Goal: Book appointment/travel/reservation

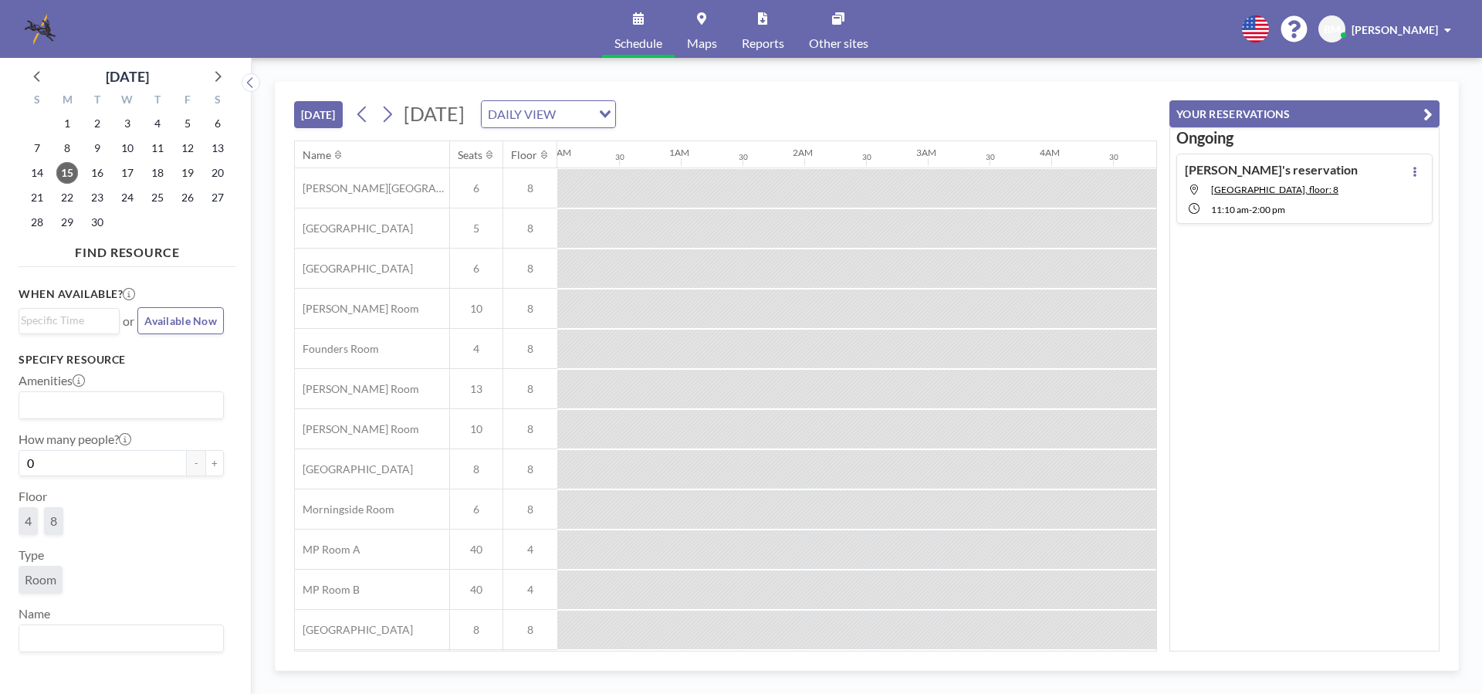
scroll to position [0, 1544]
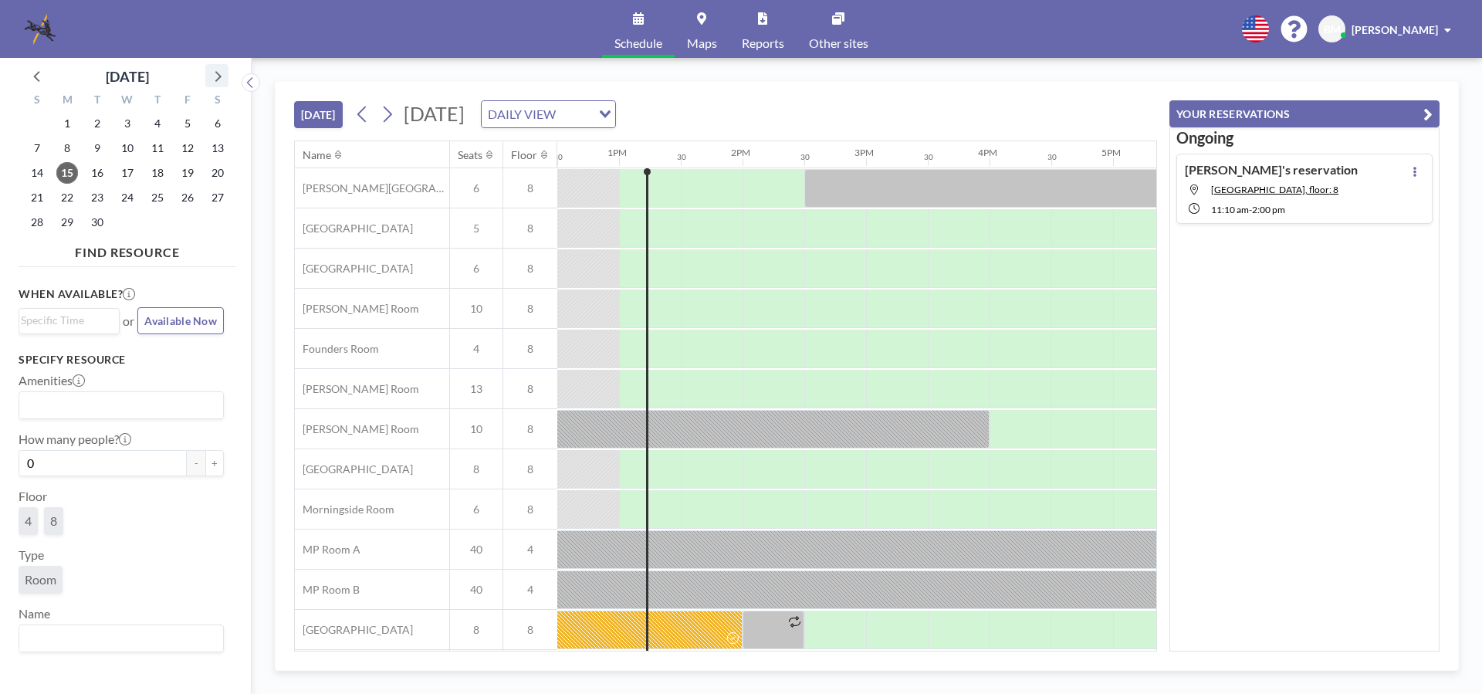
click at [221, 77] on icon at bounding box center [217, 76] width 20 height 20
click at [219, 77] on icon at bounding box center [218, 76] width 6 height 11
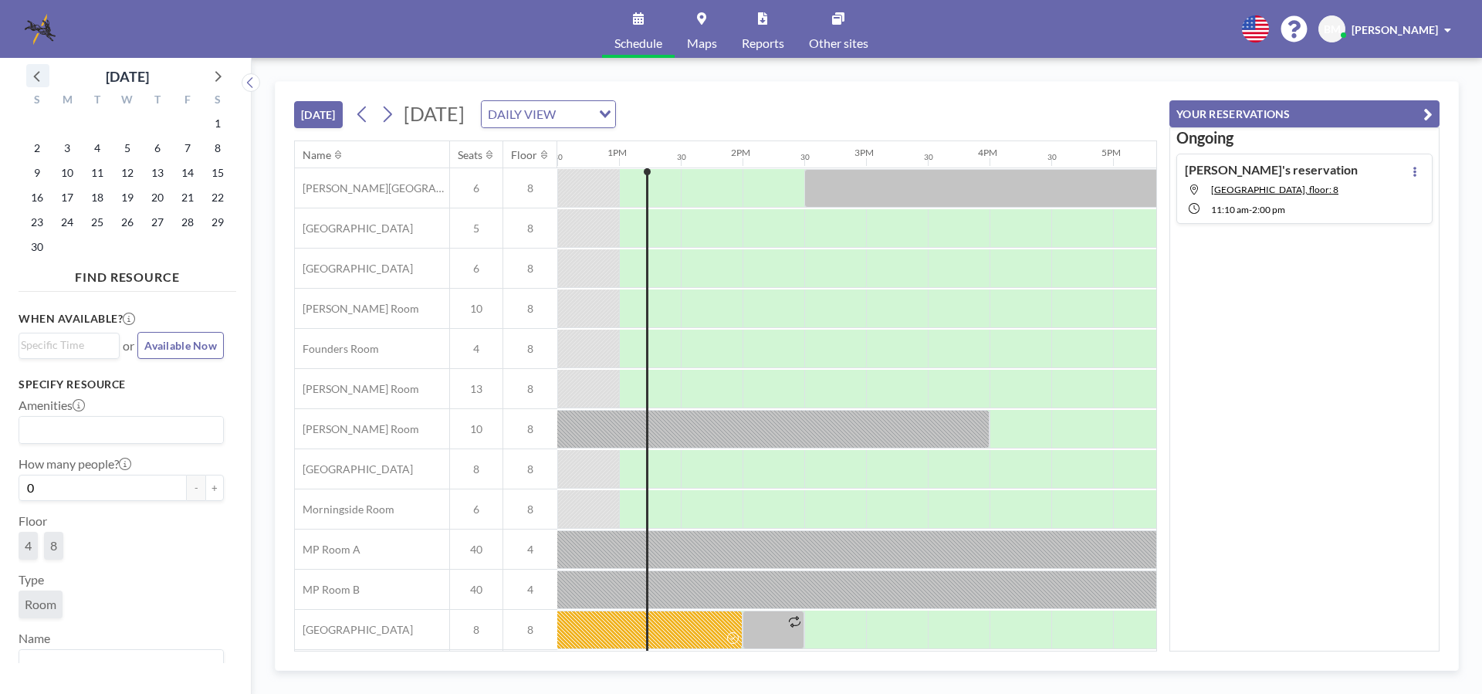
click at [33, 72] on icon at bounding box center [38, 76] width 20 height 20
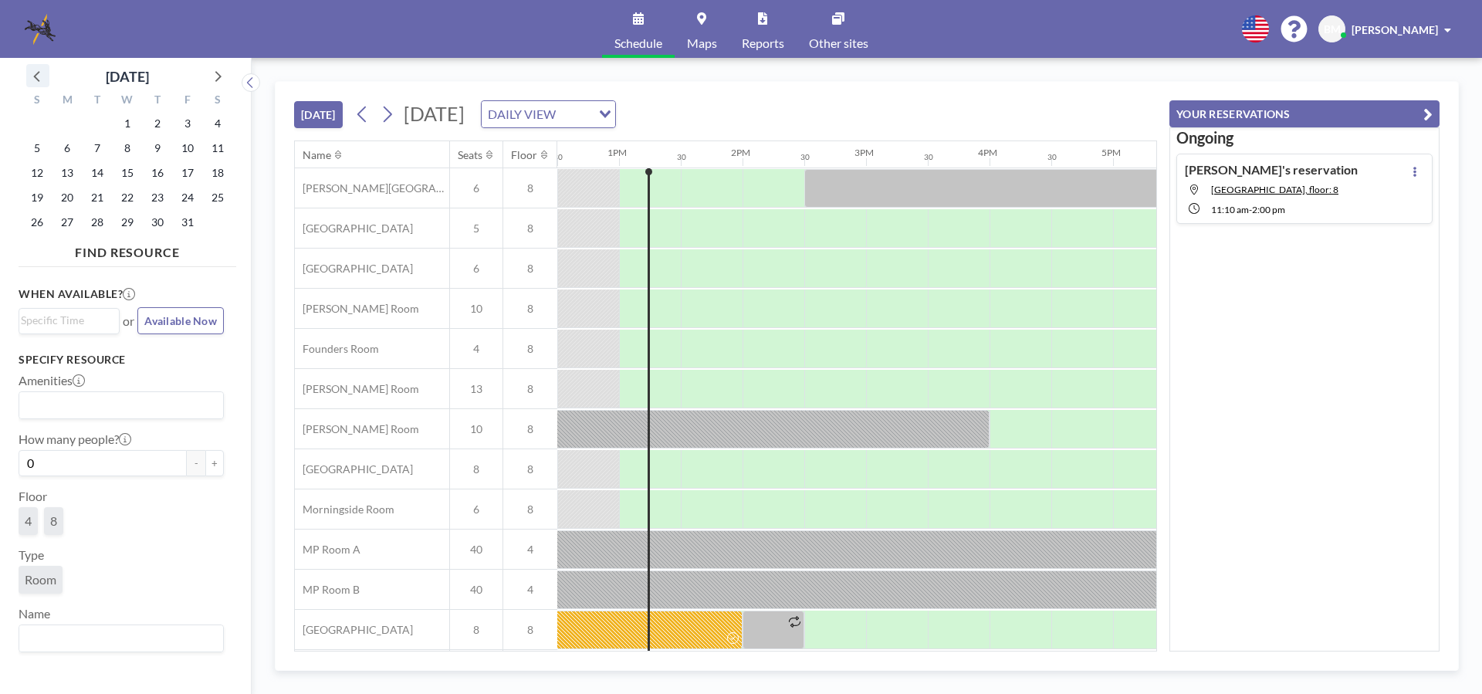
click at [35, 75] on icon at bounding box center [36, 76] width 6 height 11
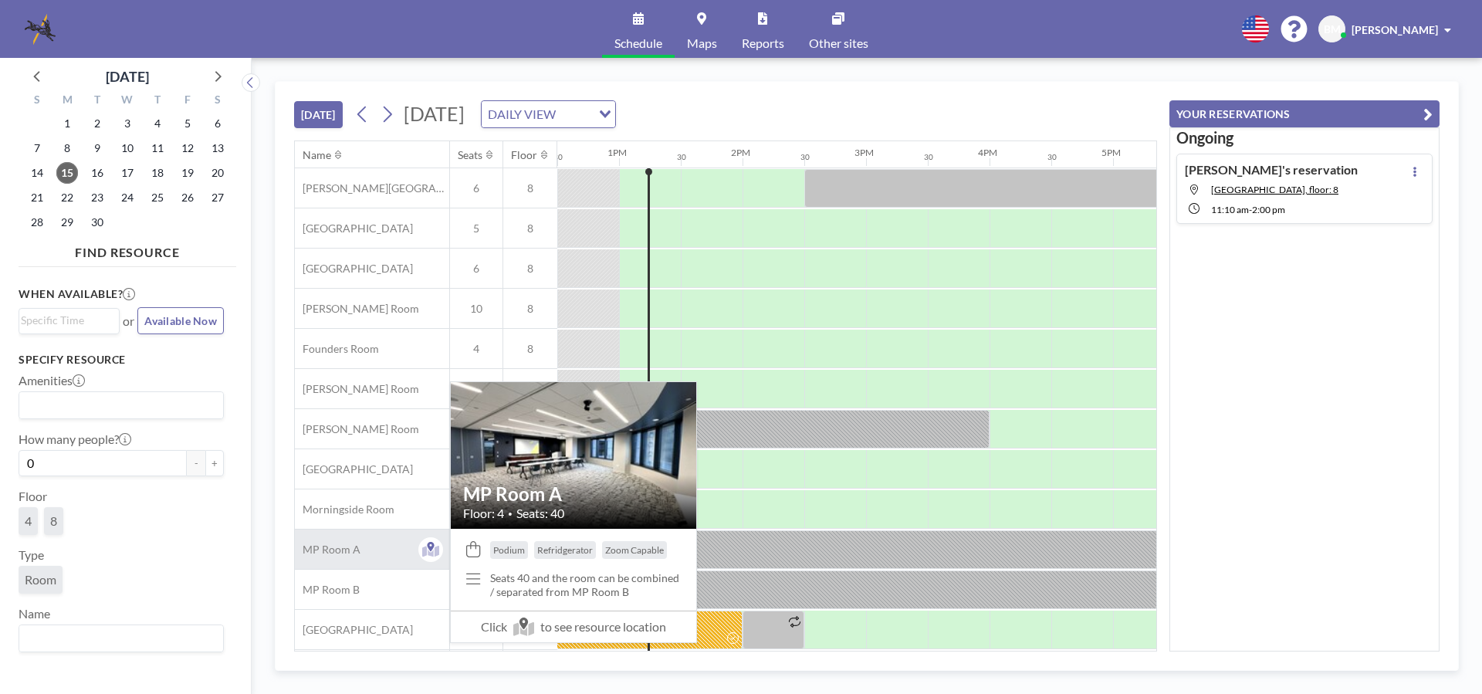
scroll to position [91, 1544]
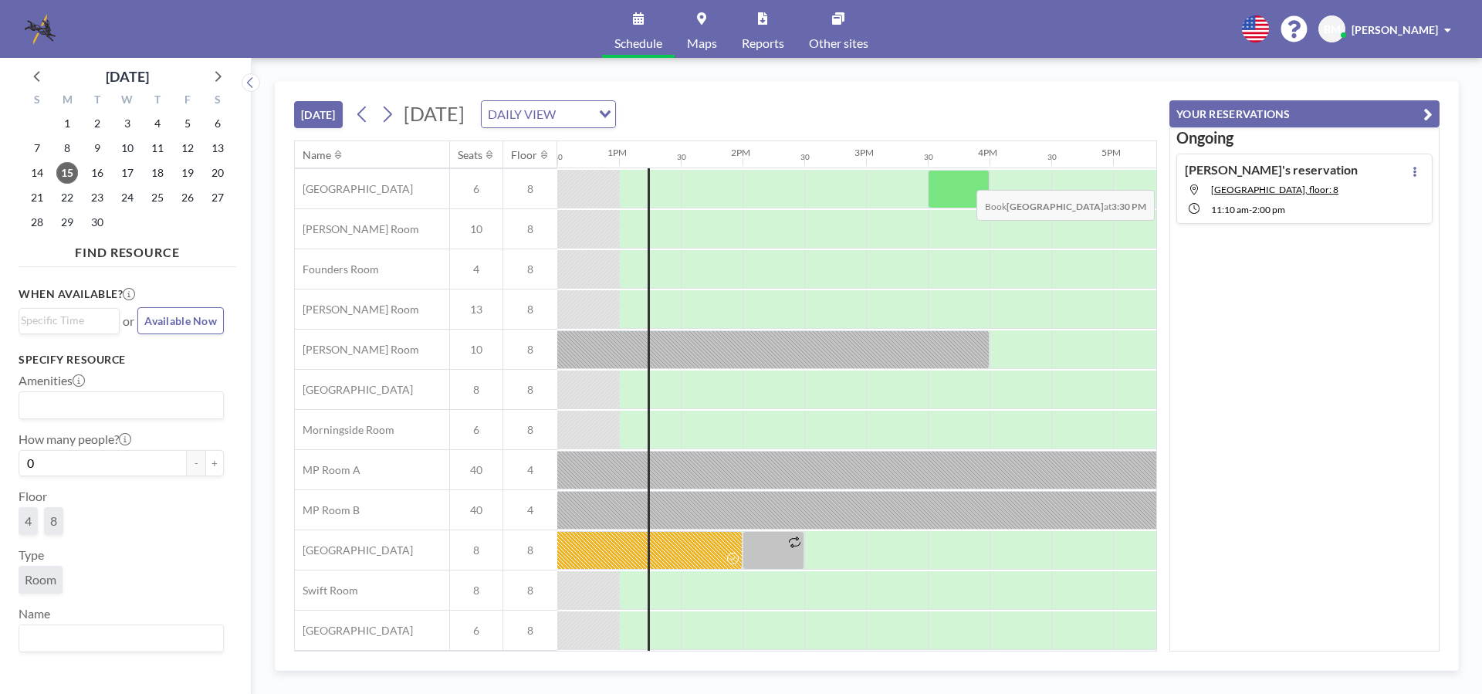
click at [963, 178] on div at bounding box center [959, 189] width 62 height 39
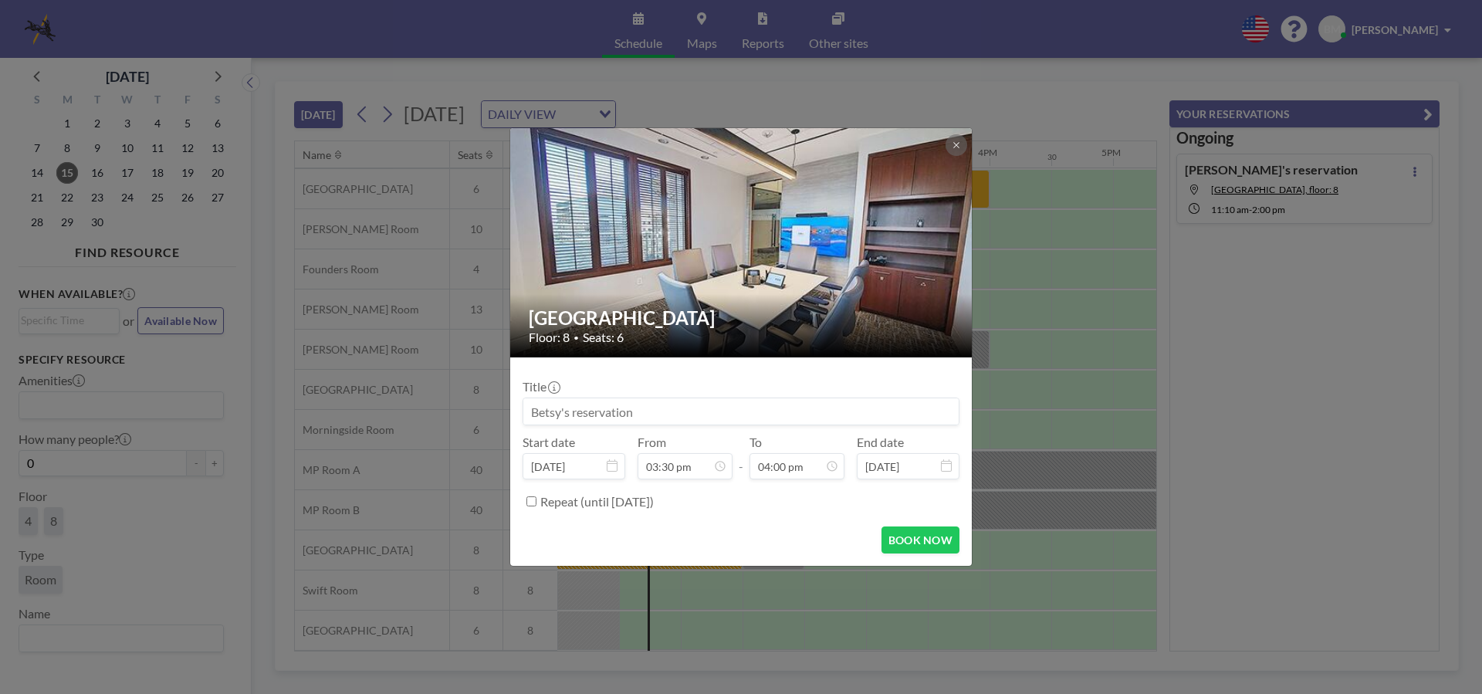
click at [649, 411] on input at bounding box center [740, 411] width 435 height 26
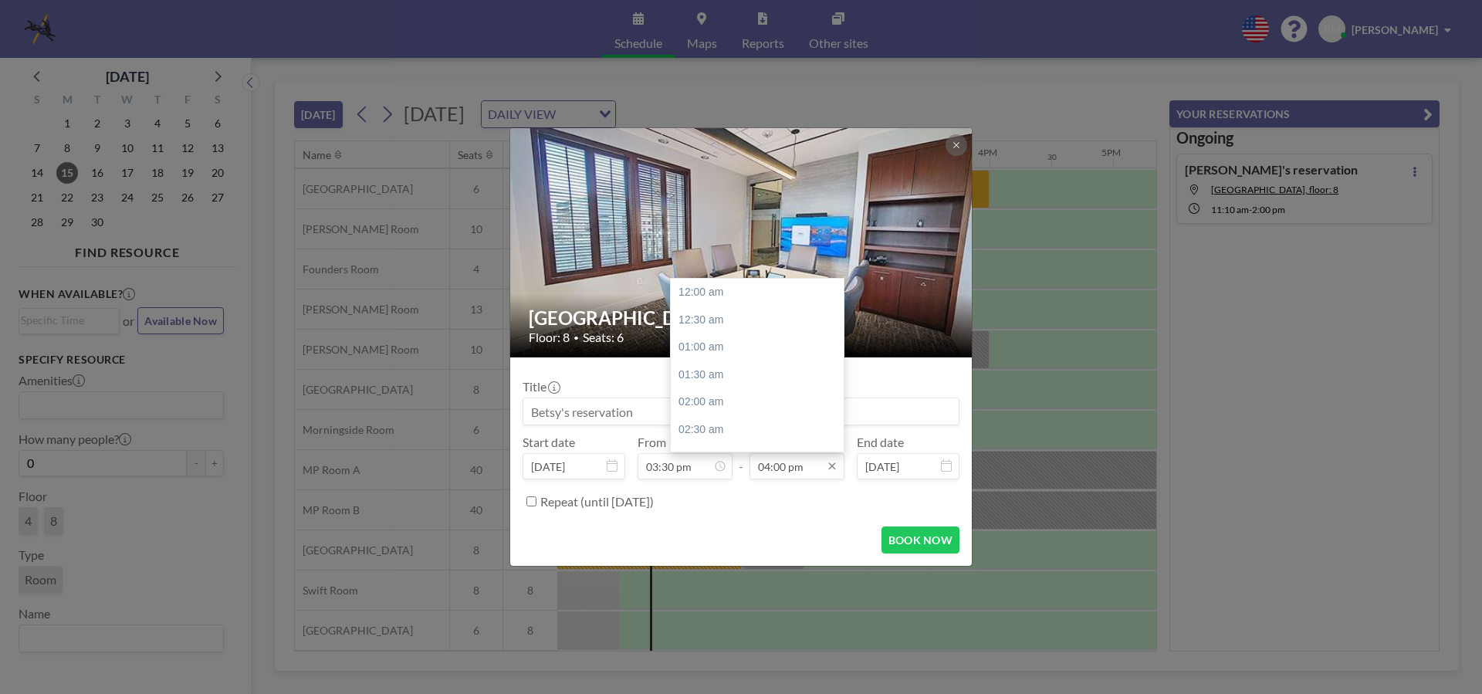
scroll to position [879, 0]
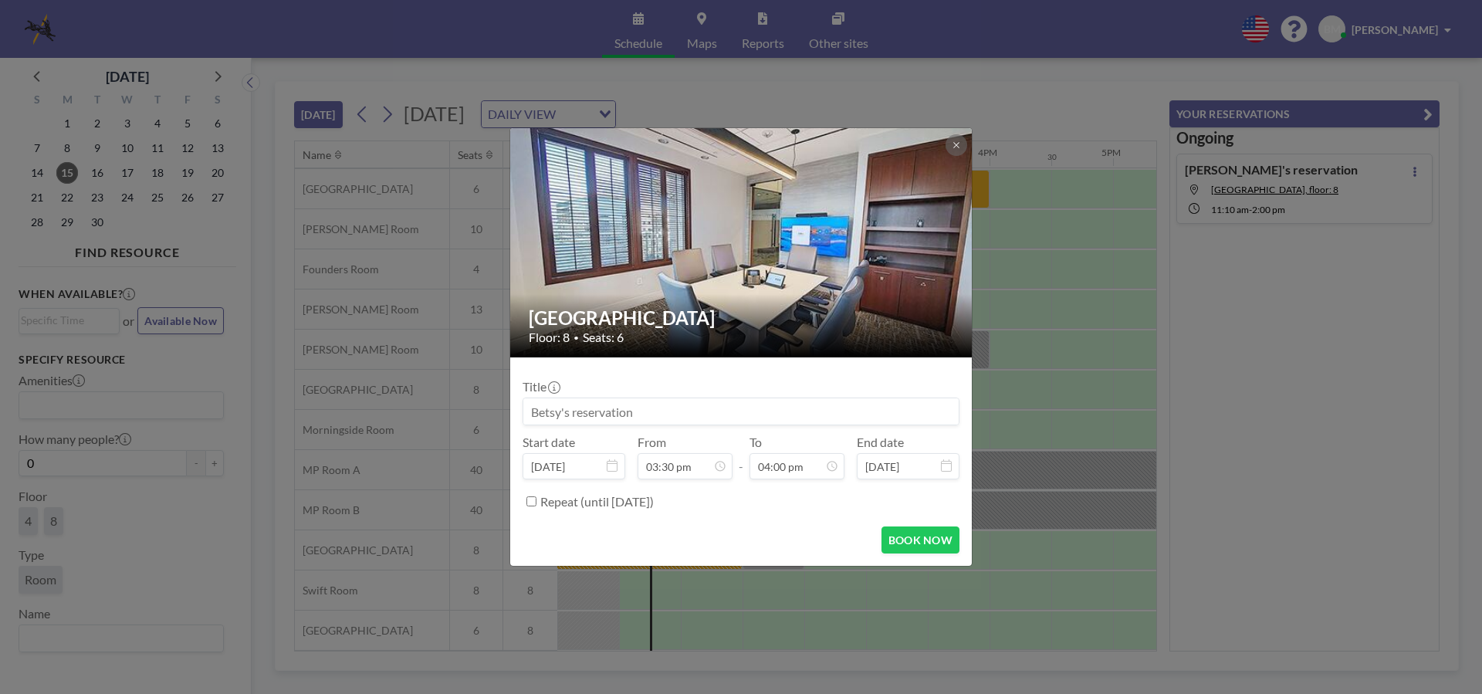
click at [1060, 93] on div "Buckhead Room Floor: 8 • Seats: 6 Title Start date [DATE] From 03:30 pm - To 04…" at bounding box center [741, 347] width 1482 height 694
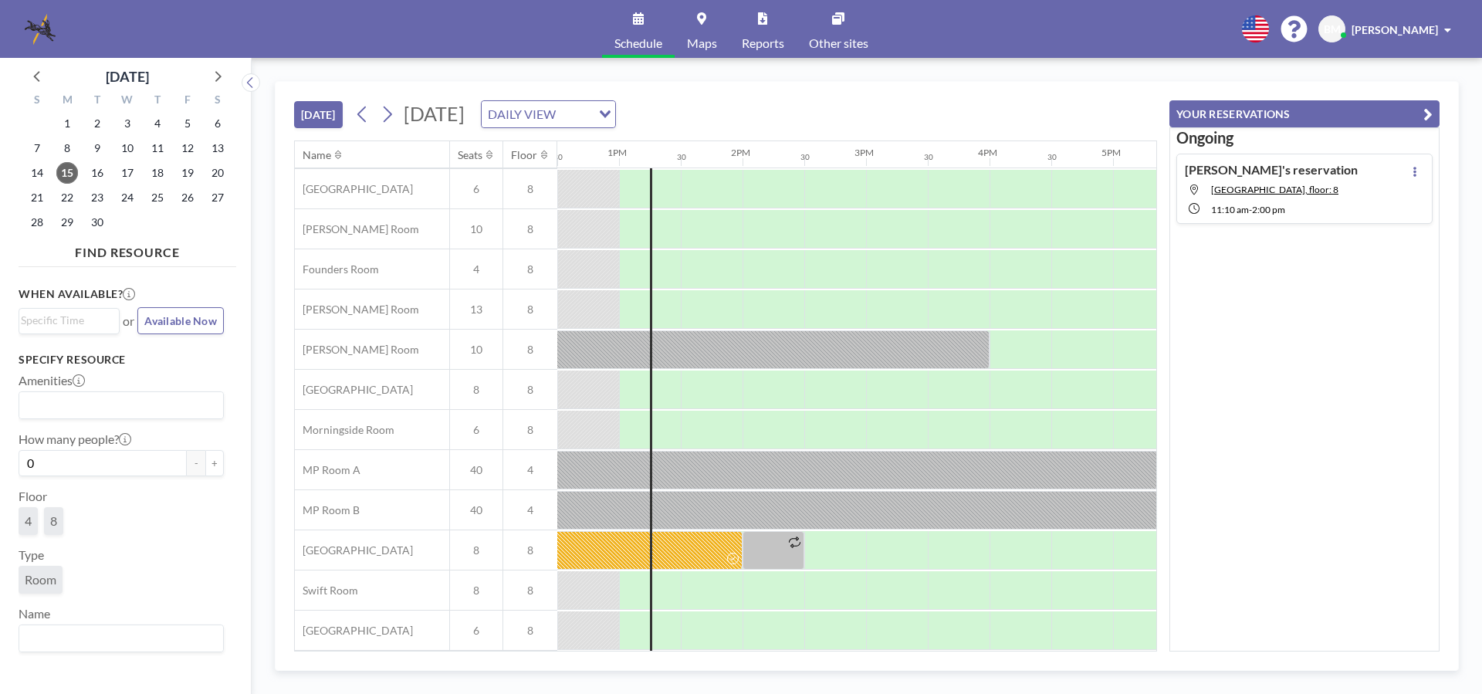
click at [1429, 115] on icon "button" at bounding box center [1427, 114] width 9 height 19
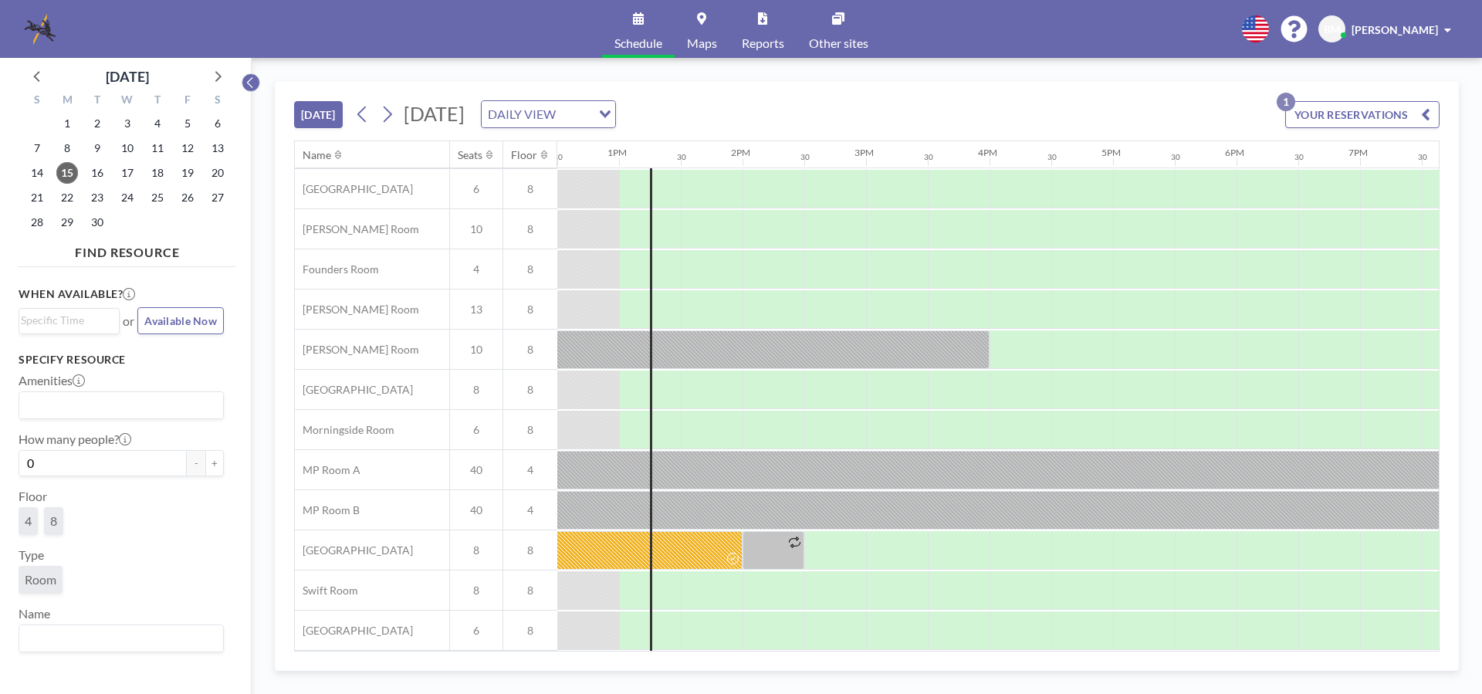
click at [254, 87] on icon at bounding box center [250, 82] width 10 height 15
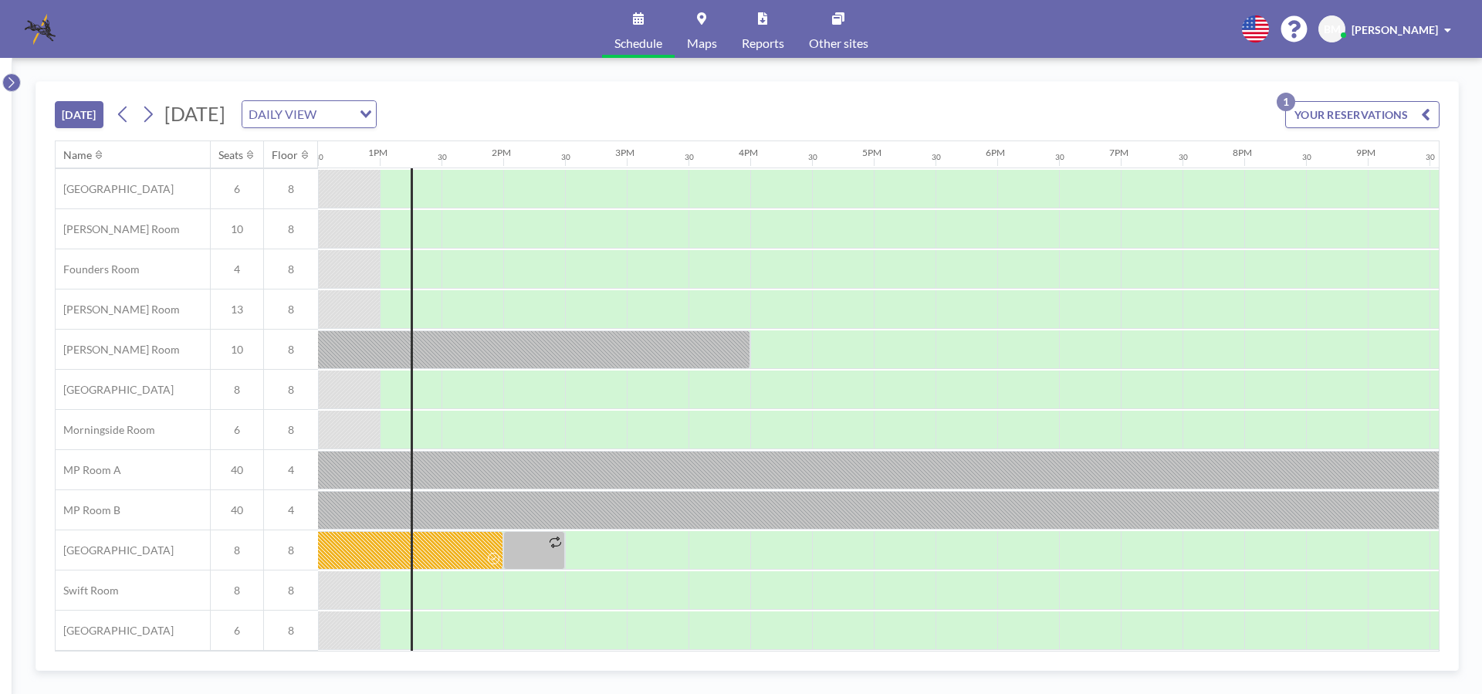
click at [10, 79] on icon at bounding box center [10, 82] width 5 height 11
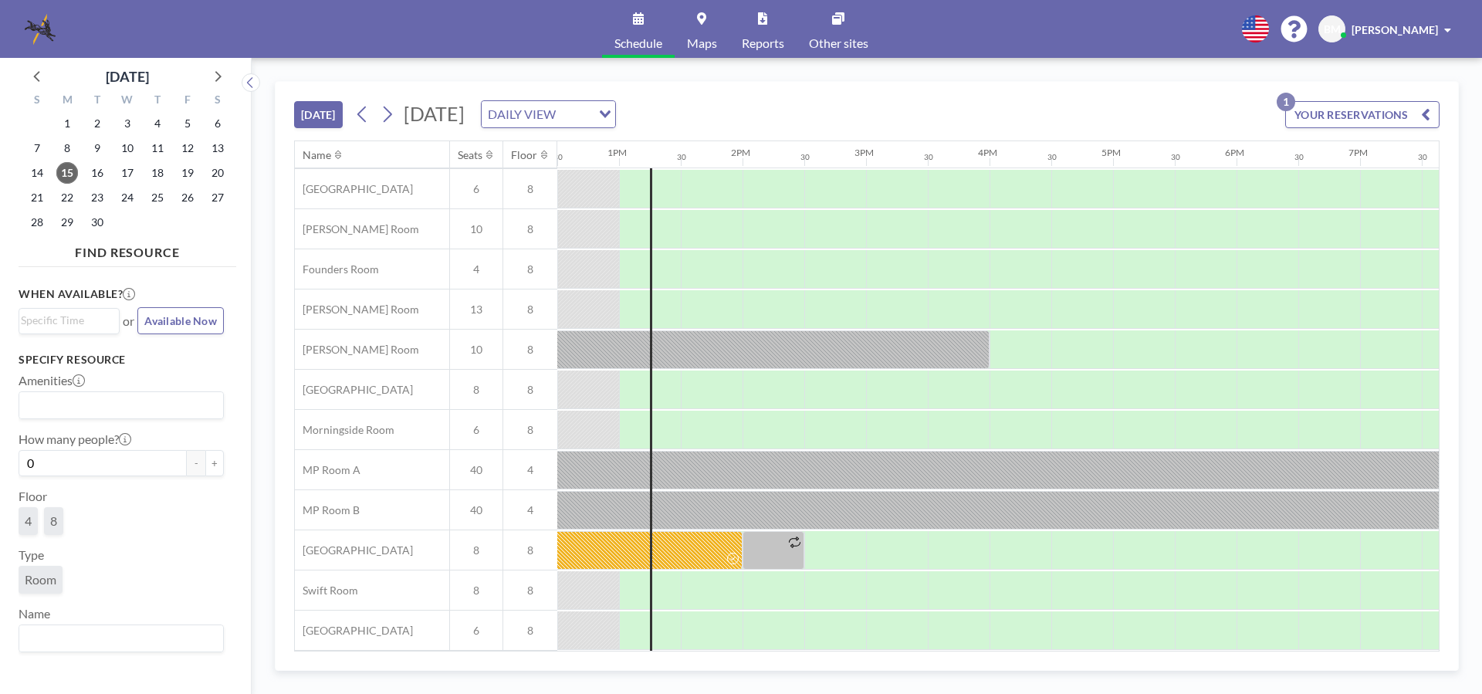
click at [1430, 111] on icon "button" at bounding box center [1425, 114] width 9 height 19
